Goal: Contribute content

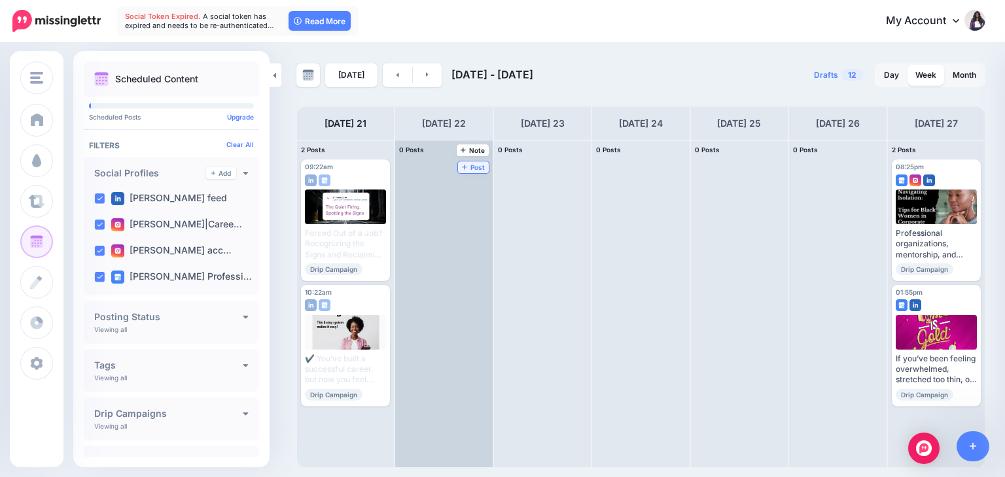
click at [462, 164] on span "Post" at bounding box center [473, 167] width 23 height 7
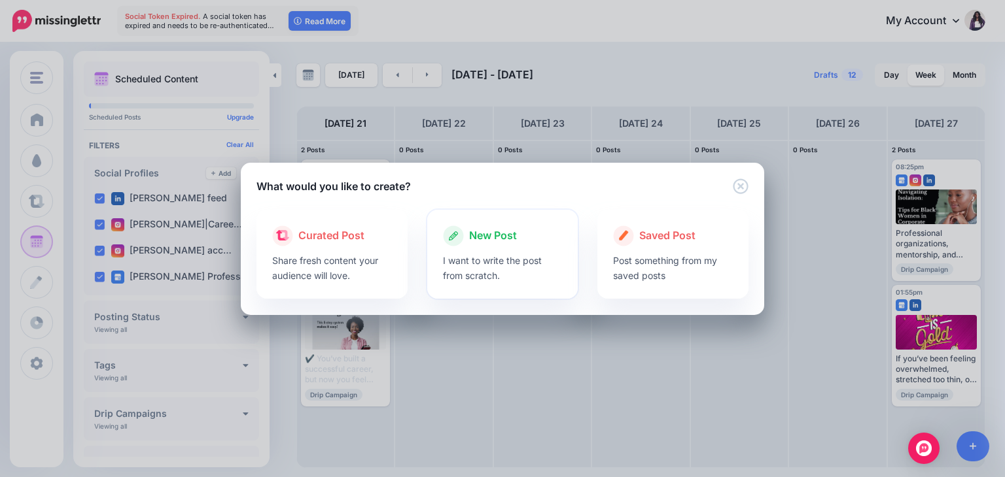
click at [502, 264] on p "I want to write the post from scratch." at bounding box center [503, 268] width 120 height 30
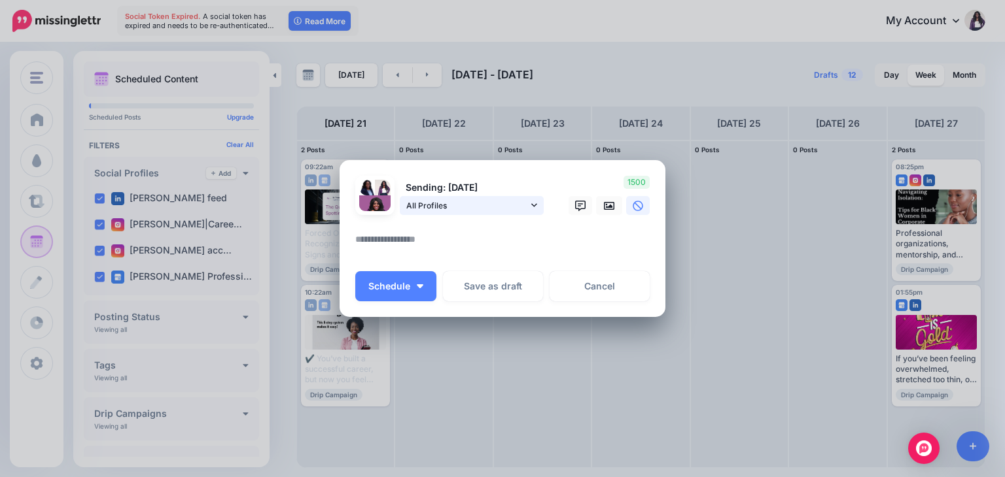
click at [519, 211] on span "All Profiles" at bounding box center [467, 206] width 122 height 14
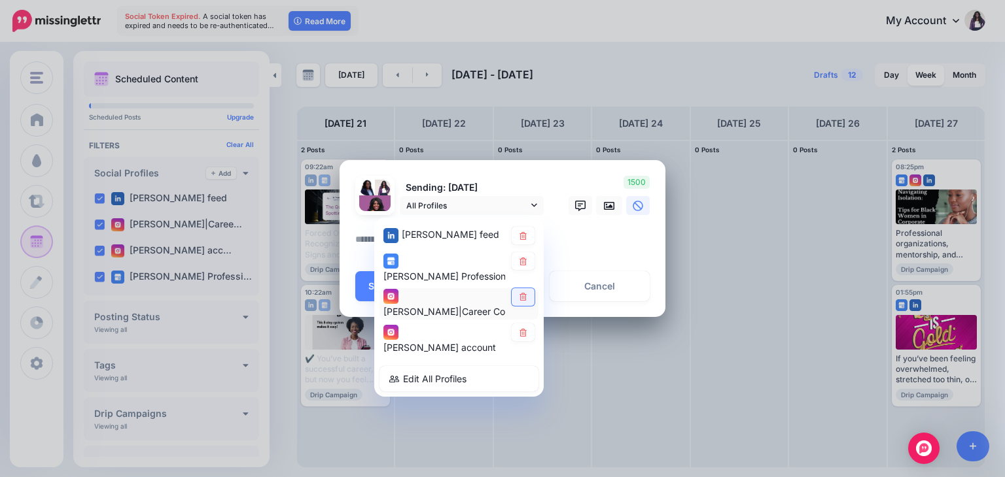
click at [517, 299] on link at bounding box center [522, 297] width 23 height 18
click at [525, 331] on icon at bounding box center [522, 333] width 7 height 8
click at [600, 234] on textarea at bounding box center [505, 245] width 301 height 26
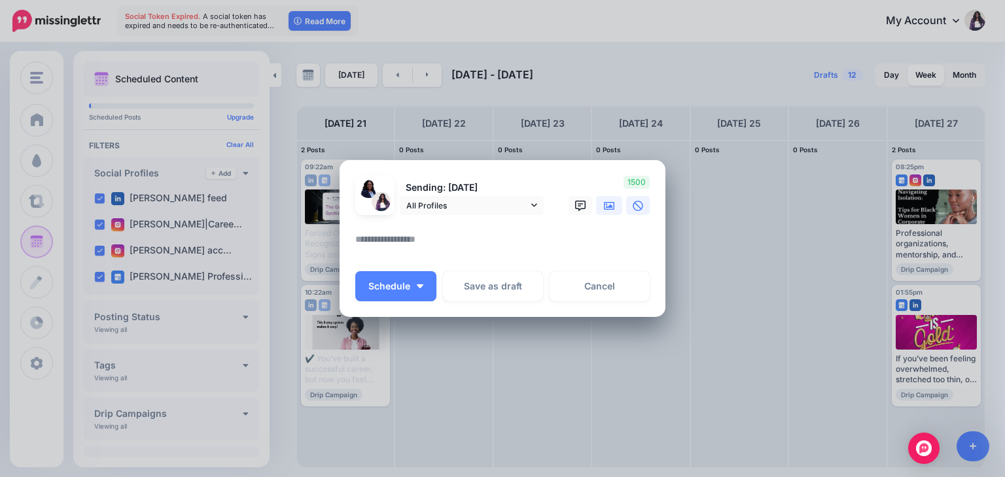
click at [614, 210] on icon at bounding box center [609, 206] width 10 height 10
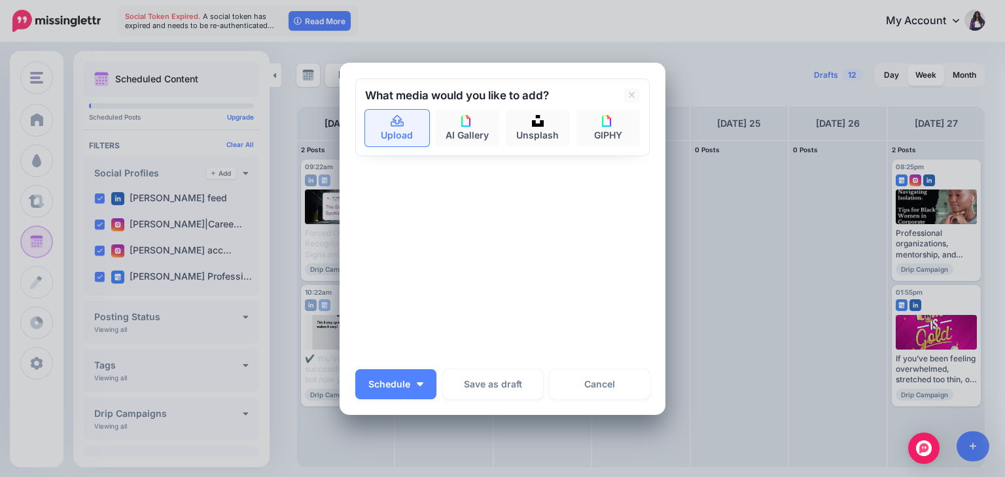
click at [389, 111] on link "Upload" at bounding box center [397, 128] width 64 height 37
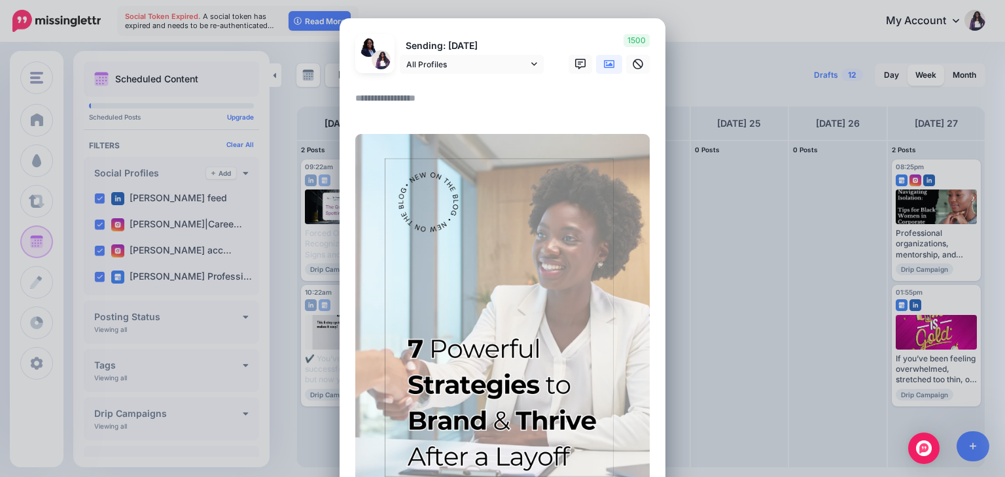
click at [413, 103] on textarea at bounding box center [505, 103] width 301 height 26
paste textarea "**********"
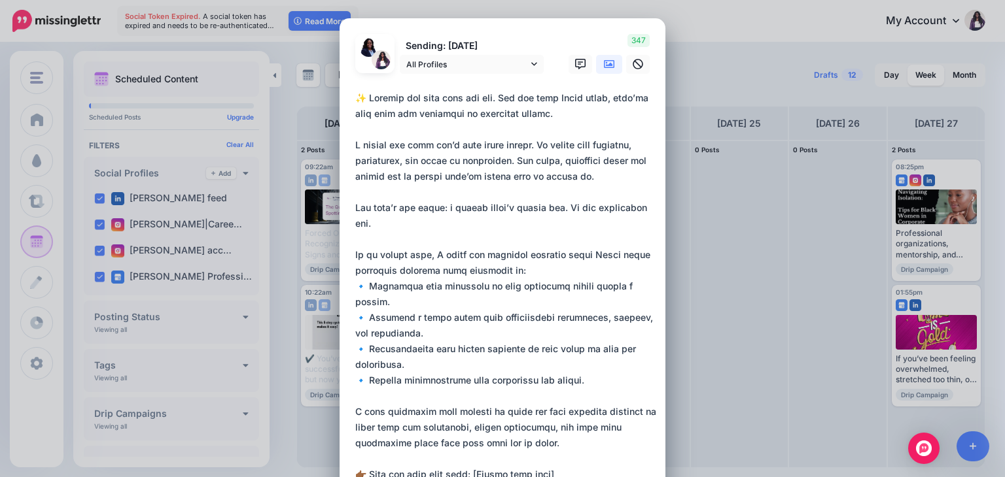
drag, startPoint x: 364, startPoint y: 97, endPoint x: 327, endPoint y: 100, distance: 36.8
click at [327, 100] on div "Create Post Loading Sending: 22nd Sep All Profiles" at bounding box center [502, 238] width 1005 height 477
drag, startPoint x: 351, startPoint y: 97, endPoint x: 547, endPoint y: 126, distance: 199.0
click at [547, 126] on textarea at bounding box center [505, 333] width 301 height 487
paste textarea "**********"
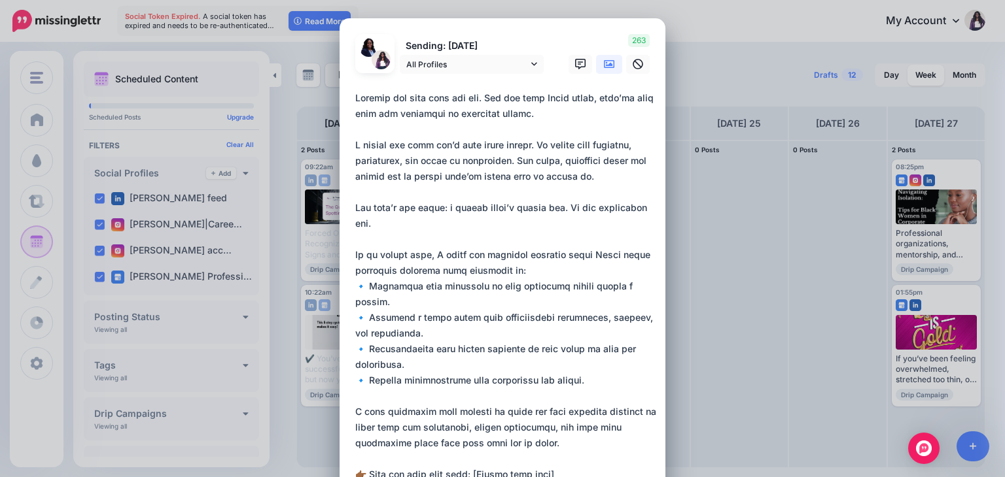
drag, startPoint x: 438, startPoint y: 211, endPoint x: 466, endPoint y: 221, distance: 29.8
click at [466, 221] on textarea at bounding box center [505, 333] width 301 height 487
paste textarea "**********"
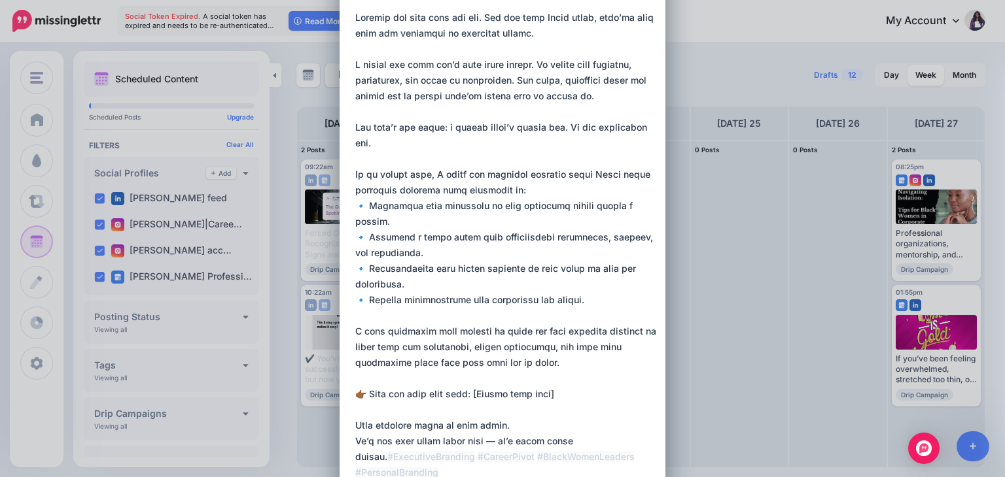
scroll to position [98, 0]
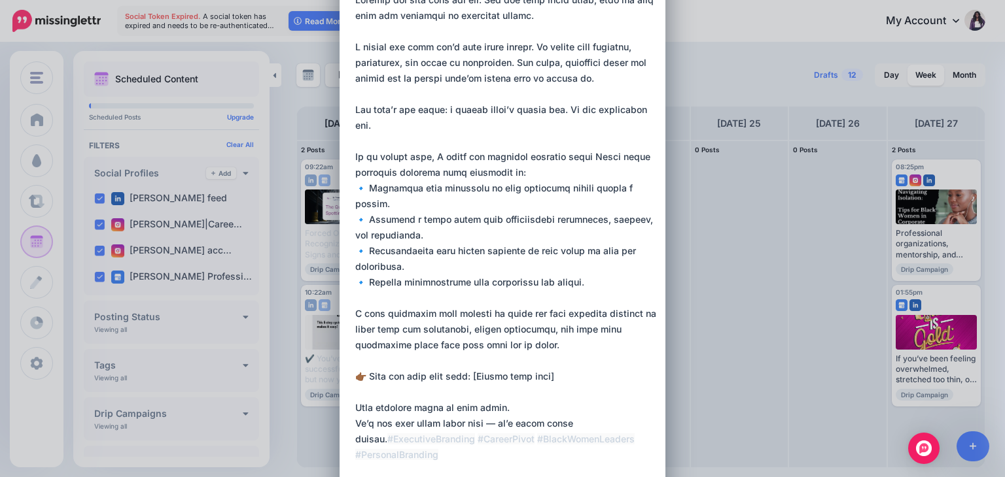
drag, startPoint x: 444, startPoint y: 375, endPoint x: 542, endPoint y: 380, distance: 97.6
click at [542, 380] on textarea at bounding box center [505, 235] width 301 height 487
click at [487, 422] on textarea at bounding box center [505, 235] width 301 height 487
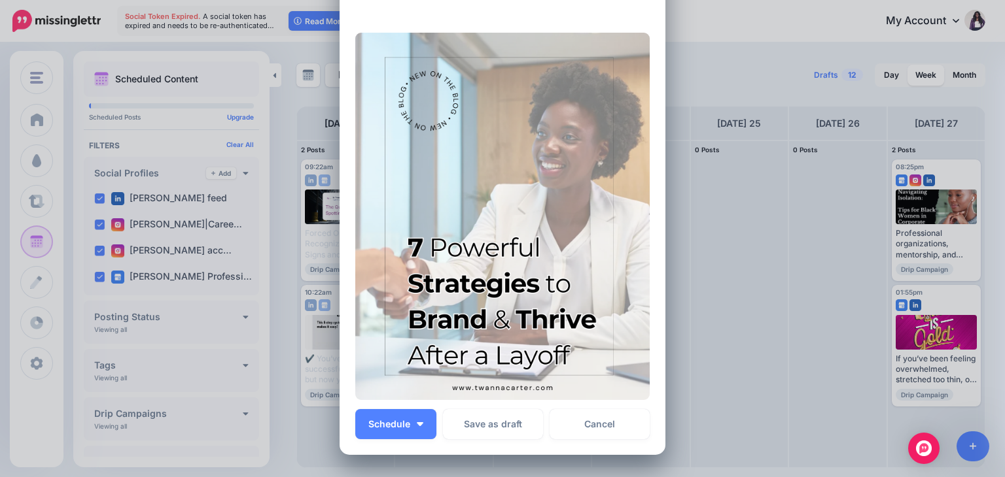
scroll to position [648, 0]
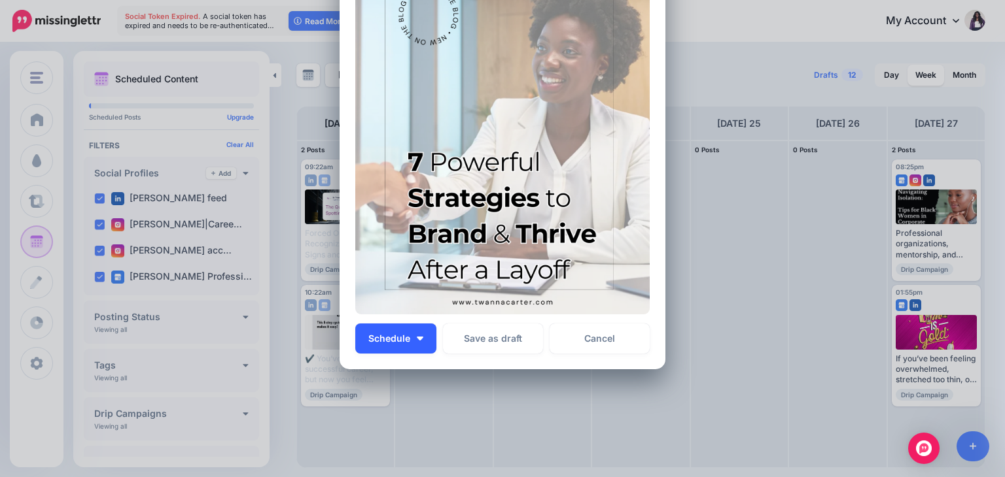
type textarea "**********"
click at [417, 337] on img "button" at bounding box center [420, 339] width 7 height 4
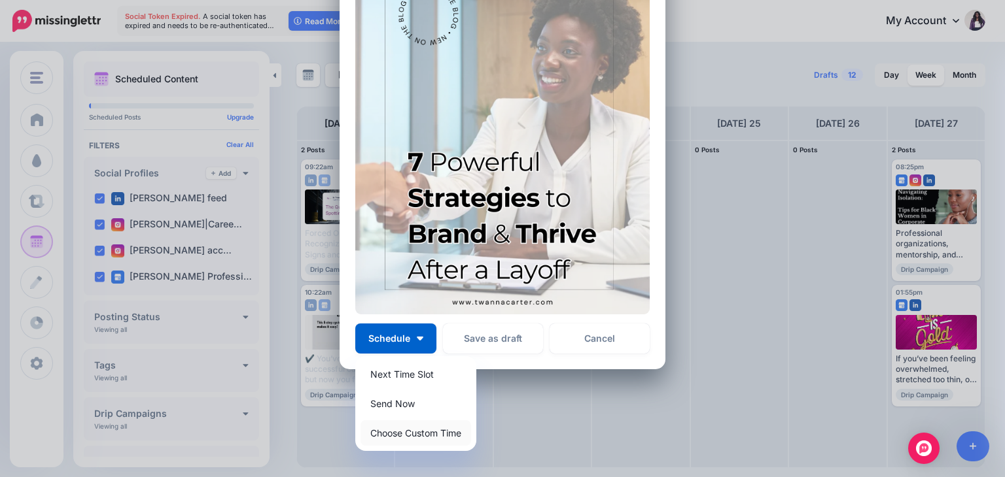
click at [420, 430] on link "Choose Custom Time" at bounding box center [415, 434] width 111 height 26
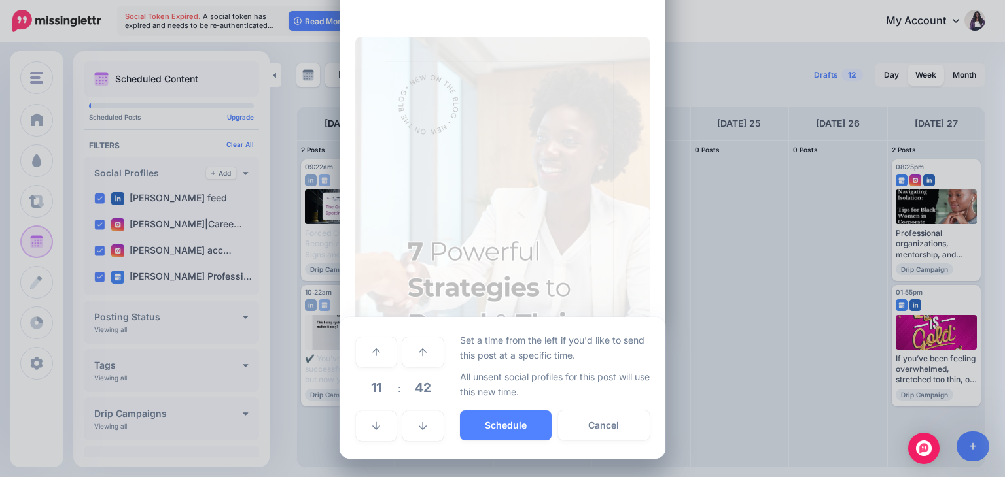
scroll to position [559, 0]
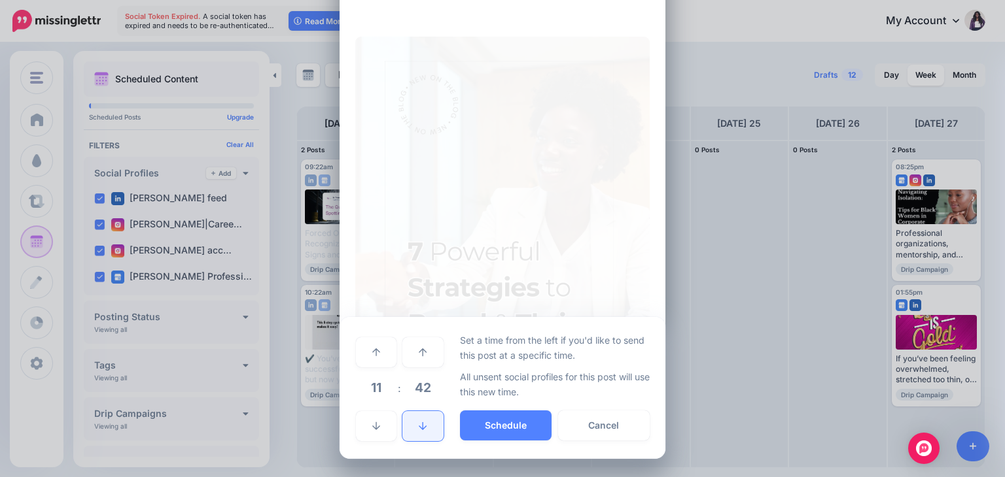
click at [419, 428] on icon at bounding box center [423, 427] width 8 height 8
click at [413, 352] on link at bounding box center [422, 352] width 41 height 30
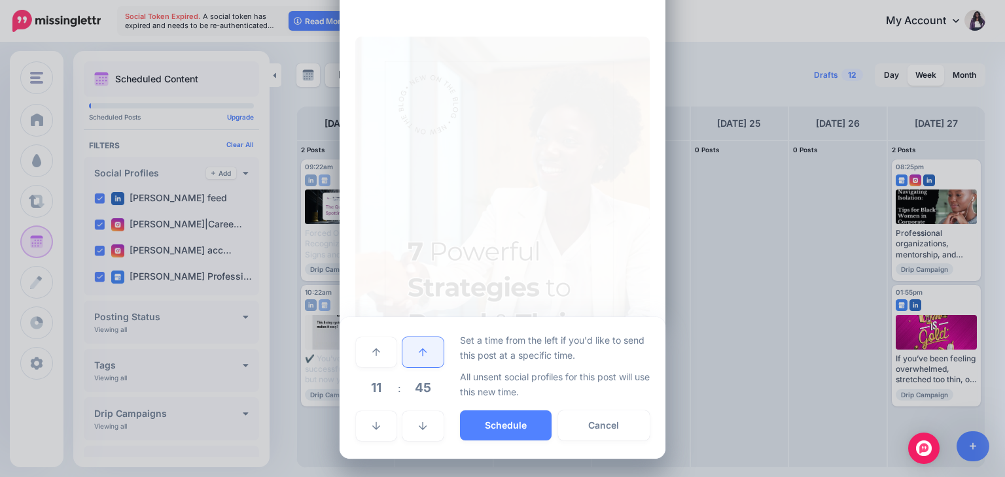
click at [413, 352] on link at bounding box center [422, 352] width 41 height 30
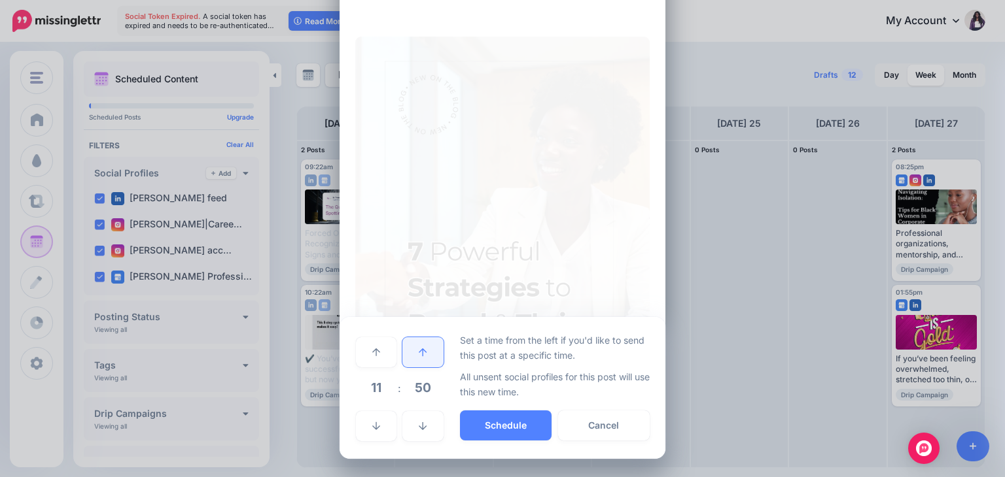
click at [413, 352] on link at bounding box center [422, 352] width 41 height 30
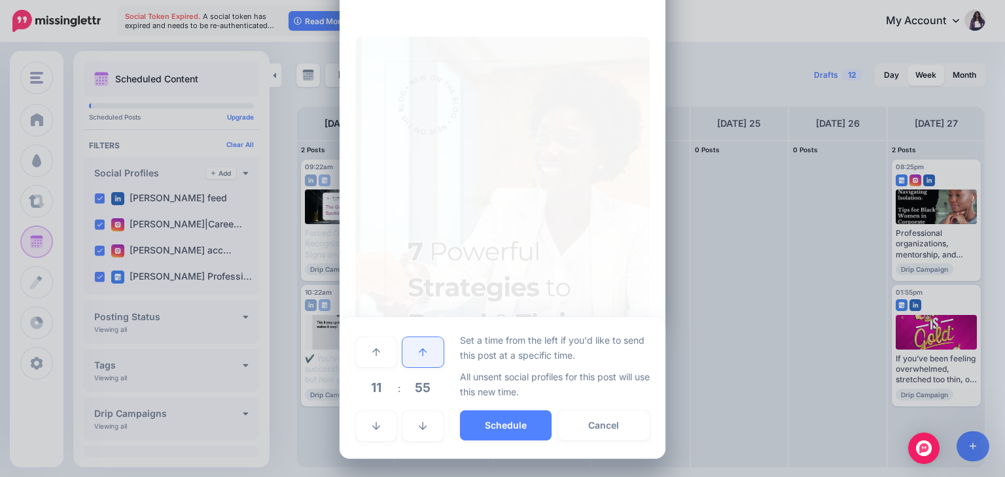
click at [413, 352] on link at bounding box center [422, 352] width 41 height 30
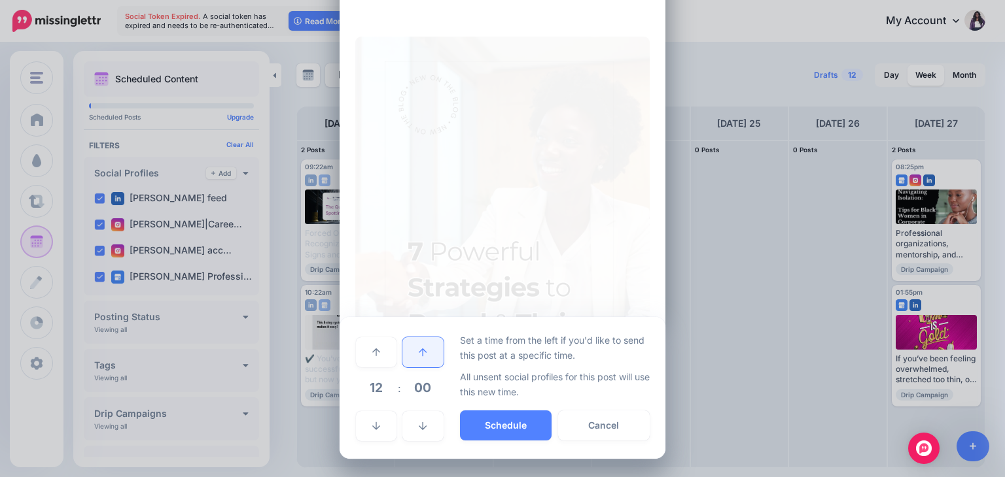
click at [413, 352] on link at bounding box center [422, 352] width 41 height 30
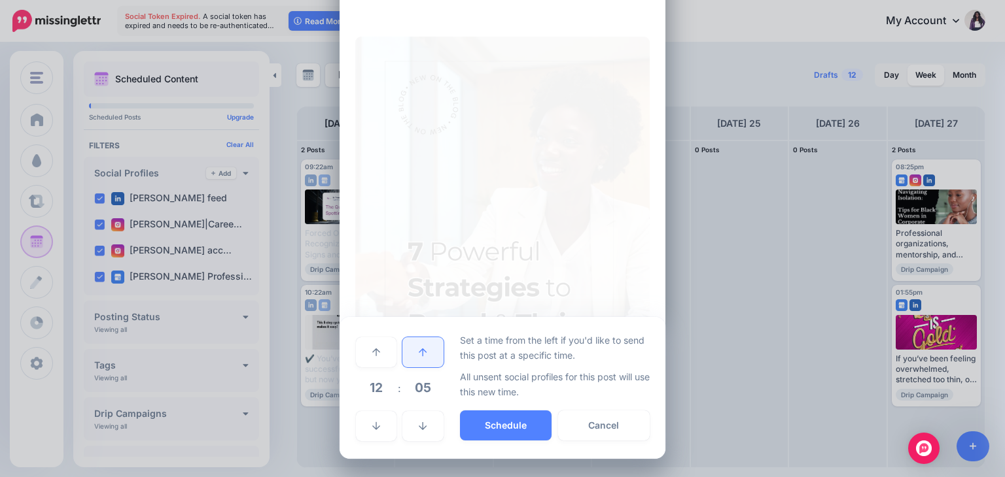
click at [413, 352] on link at bounding box center [422, 352] width 41 height 30
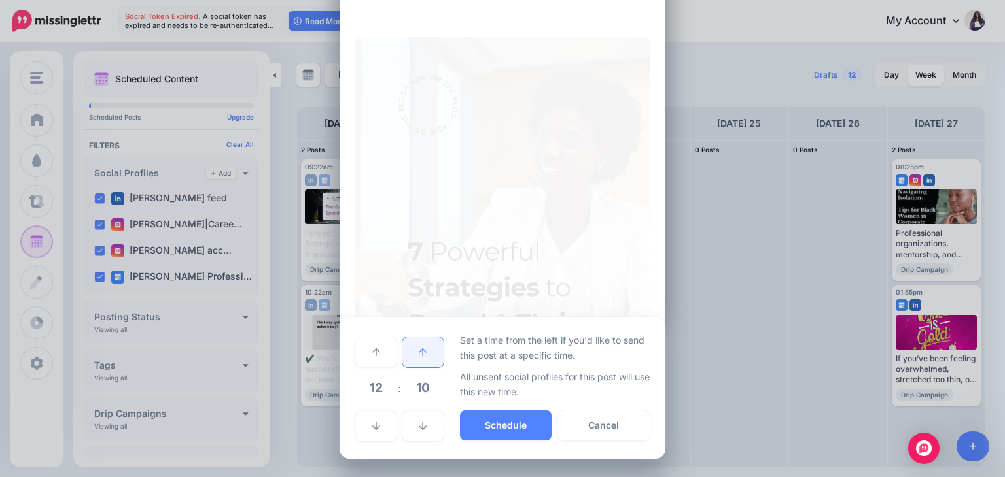
click at [413, 352] on link at bounding box center [422, 352] width 41 height 30
click at [419, 425] on icon at bounding box center [423, 426] width 8 height 9
click at [360, 423] on link at bounding box center [376, 426] width 41 height 30
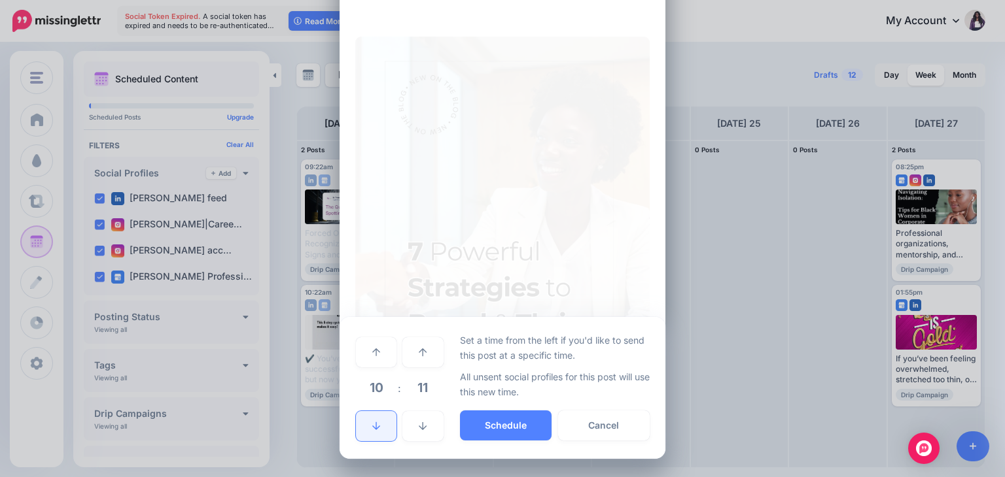
click at [360, 423] on link at bounding box center [376, 426] width 41 height 30
click at [484, 430] on button "Schedule" at bounding box center [506, 426] width 92 height 30
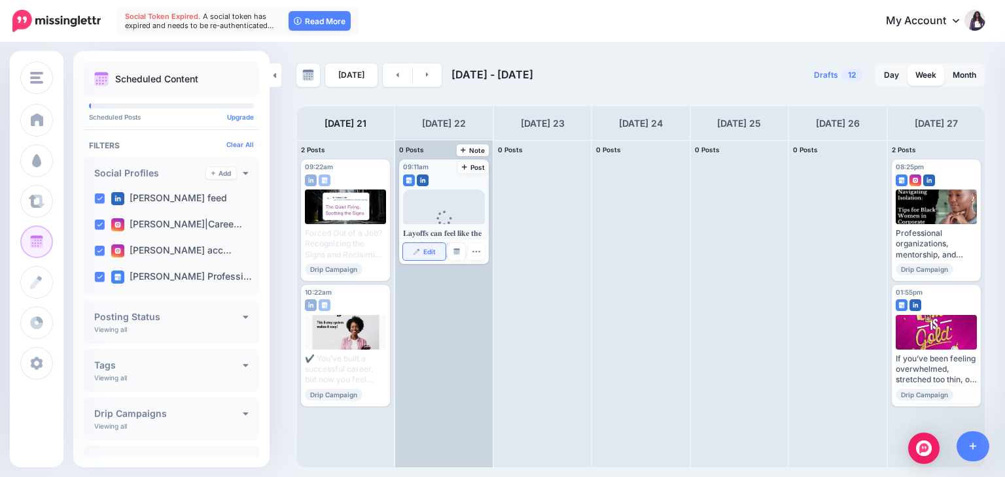
click at [430, 251] on span "Edit" at bounding box center [429, 252] width 12 height 7
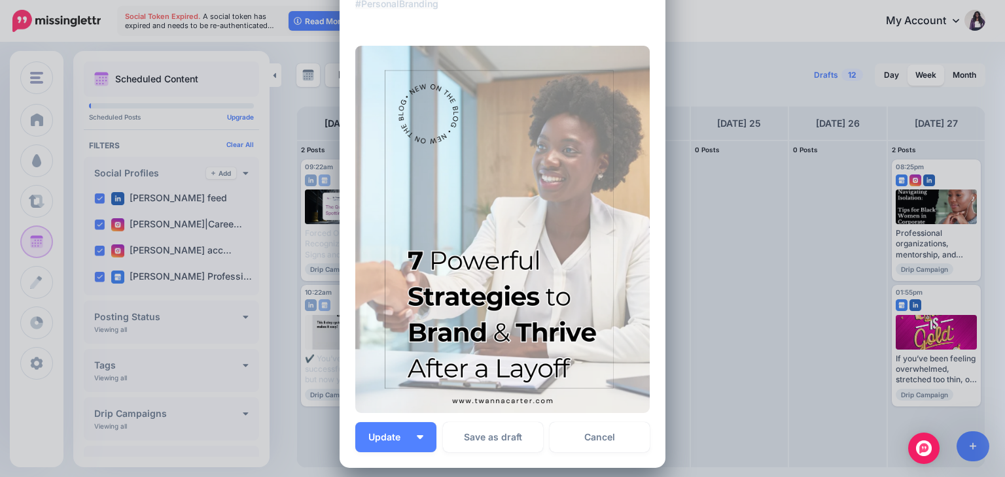
scroll to position [549, 0]
click at [381, 434] on span "Update" at bounding box center [389, 438] width 42 height 9
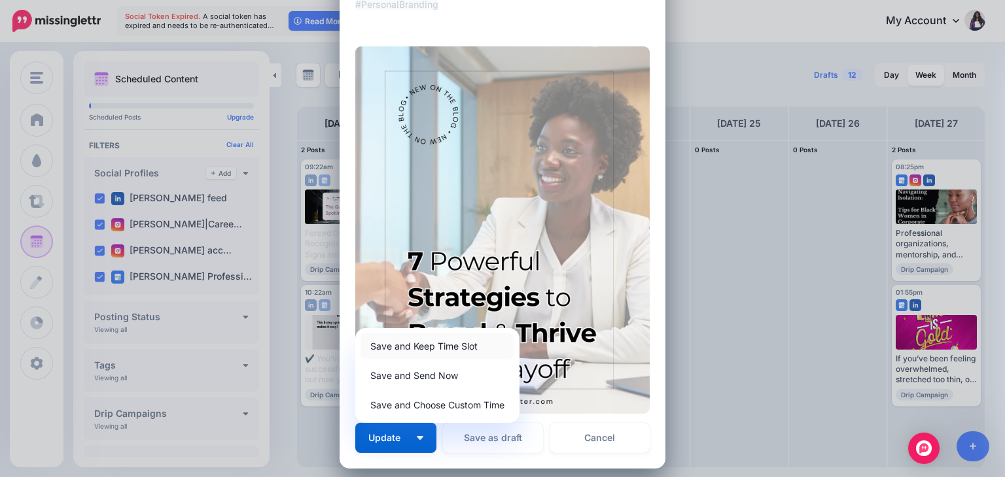
click at [457, 343] on link "Save and Keep Time Slot" at bounding box center [437, 347] width 154 height 26
